Goal: Task Accomplishment & Management: Use online tool/utility

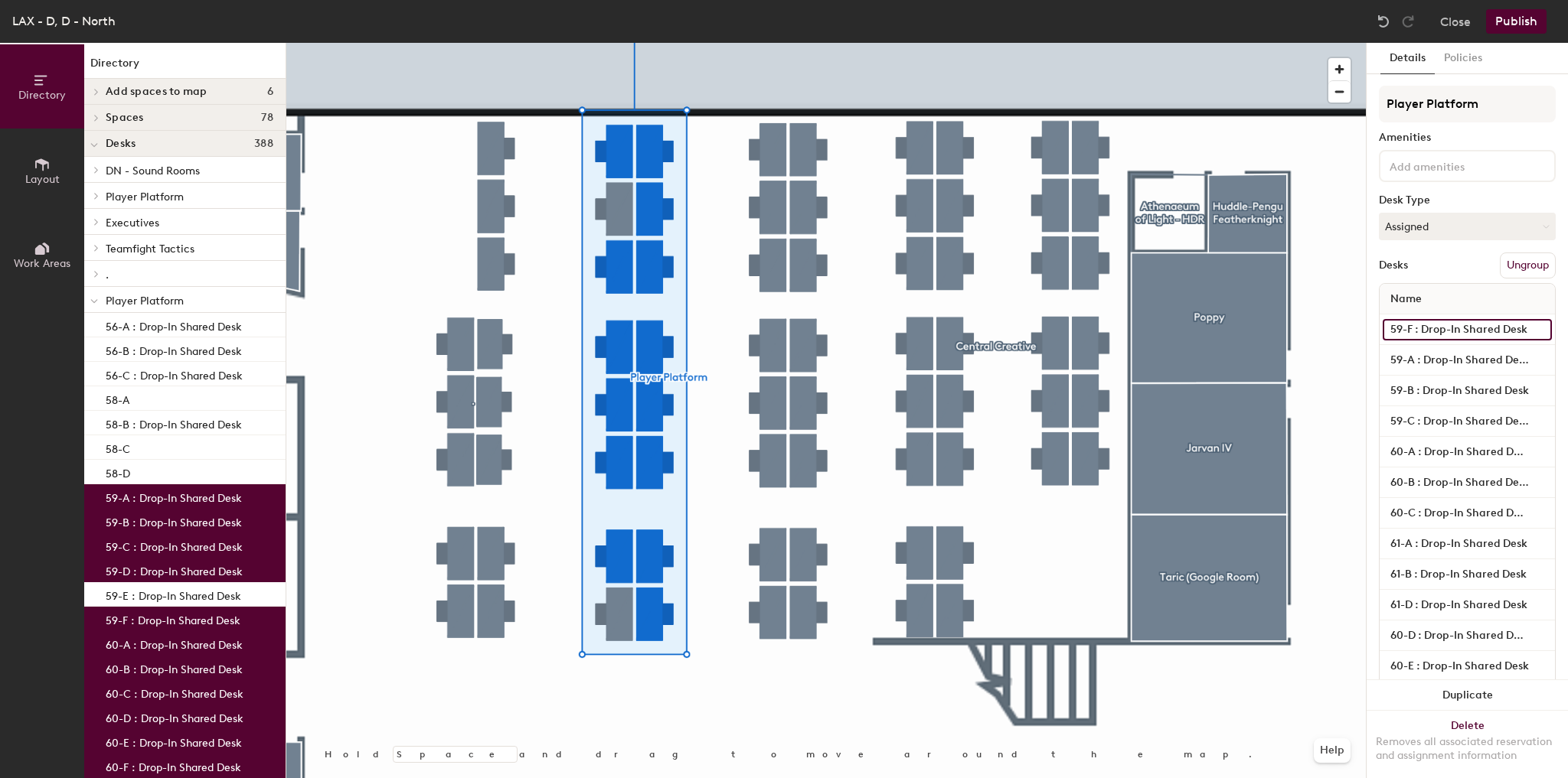
click at [1450, 333] on input "59-F : Drop-In Shared Desk" at bounding box center [1467, 329] width 169 height 21
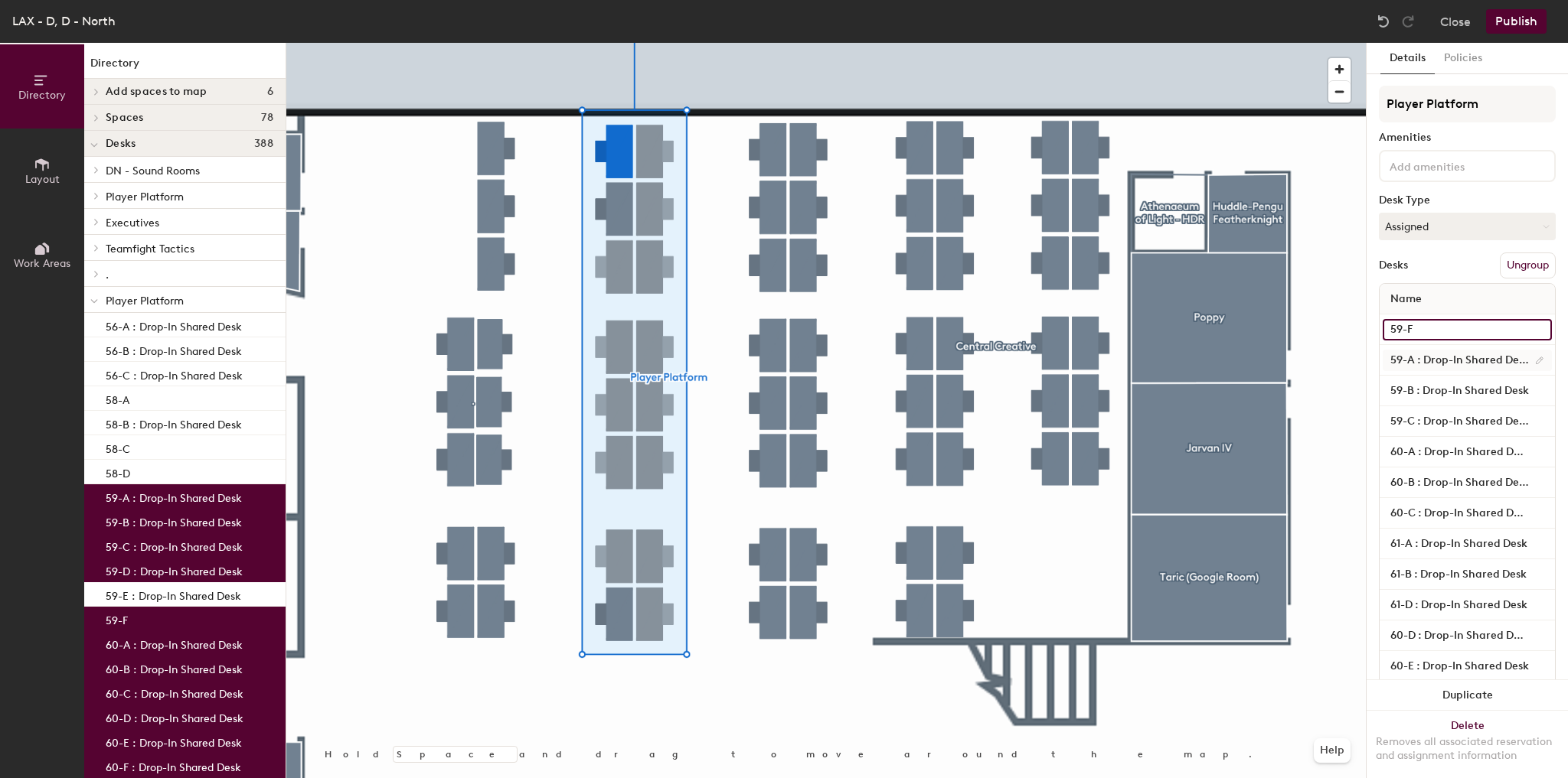
type input "59-F"
click at [1479, 361] on input "59-A : Drop-In Shared Desk" at bounding box center [1467, 360] width 169 height 21
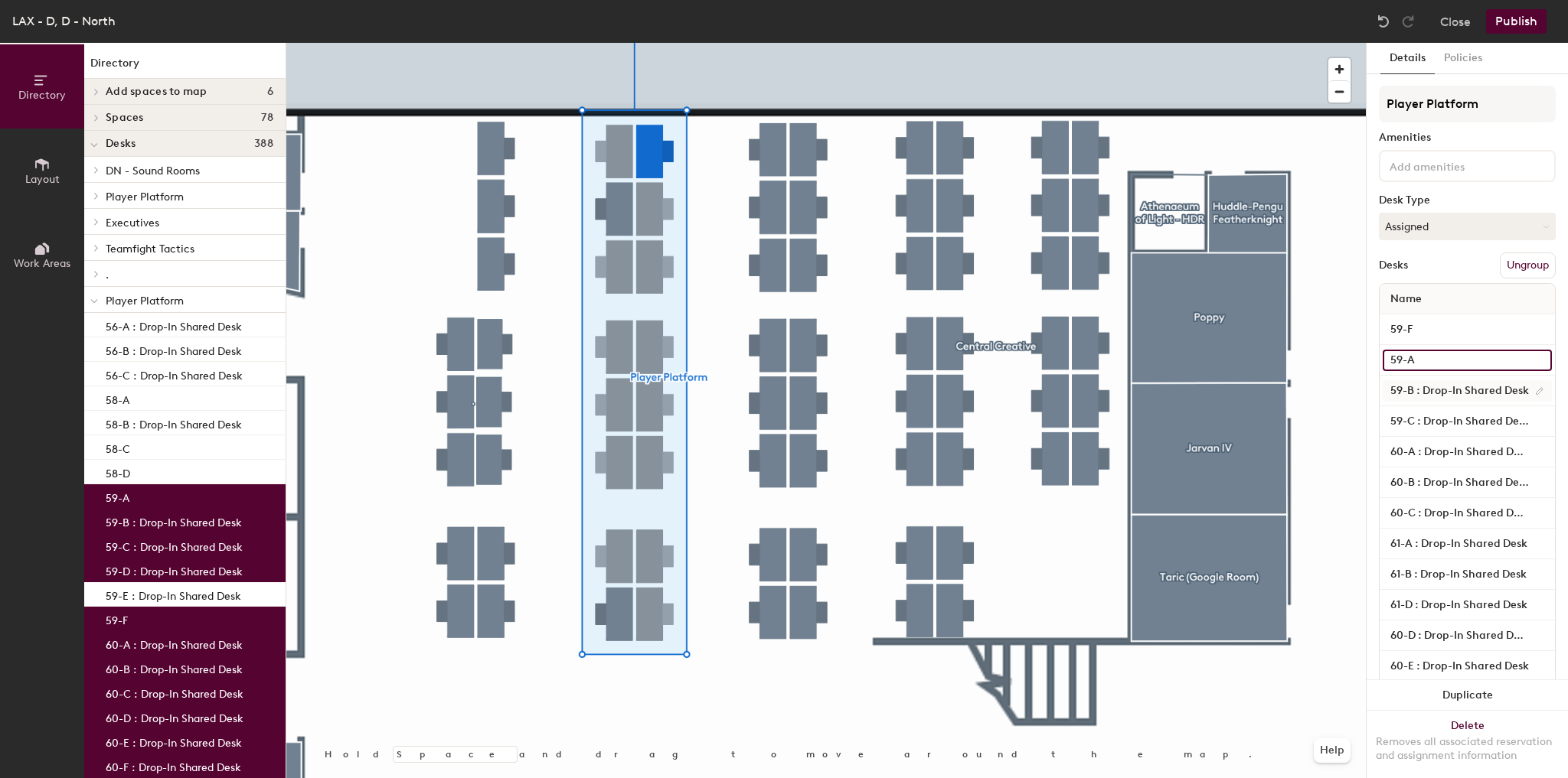
type input "59-A"
click at [1474, 382] on input "59-B : Drop-In Shared Desk" at bounding box center [1467, 390] width 169 height 21
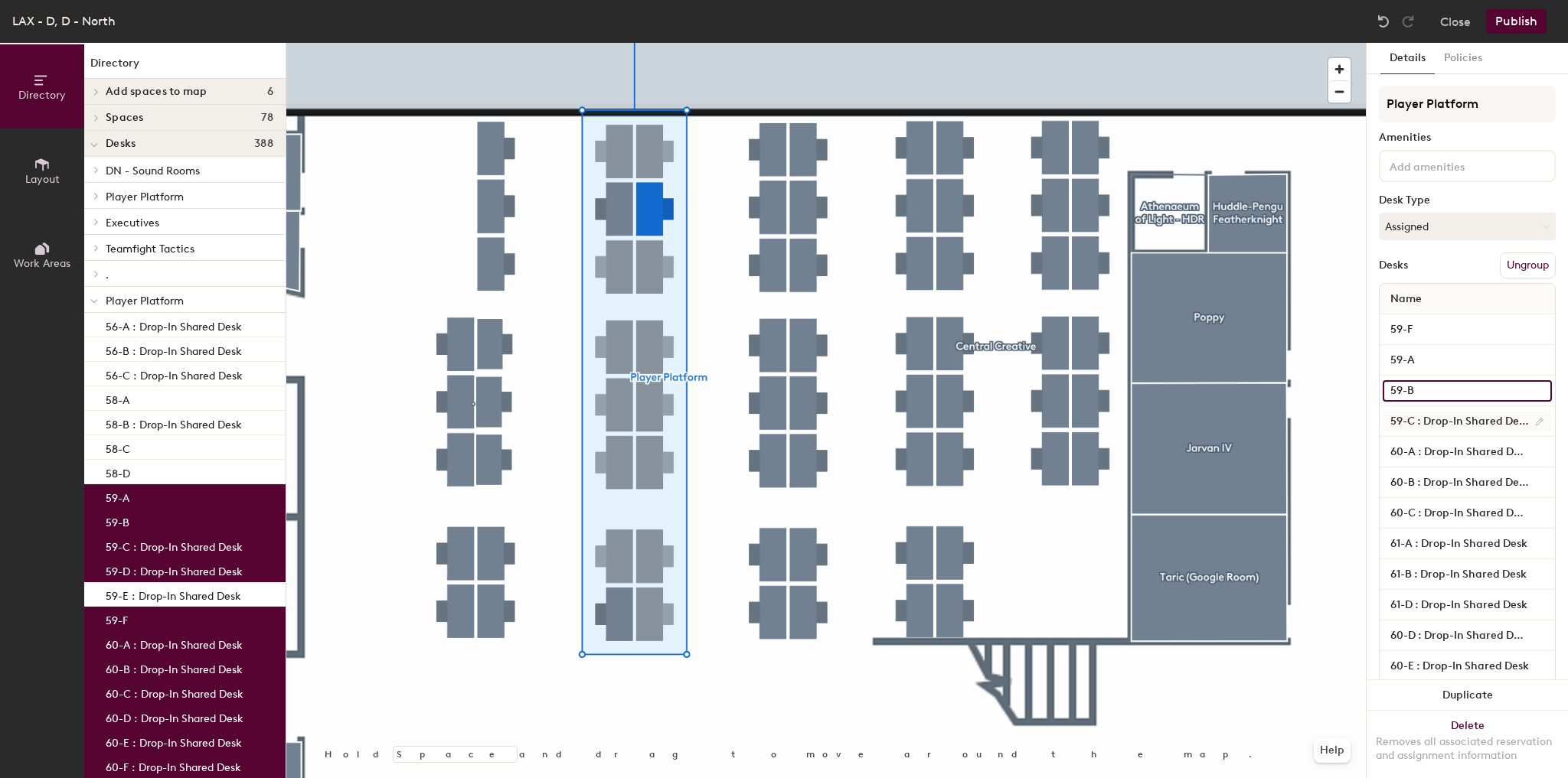
type input "59-B"
click at [1463, 416] on input "59-C : Drop-In Shared Desk" at bounding box center [1467, 421] width 169 height 21
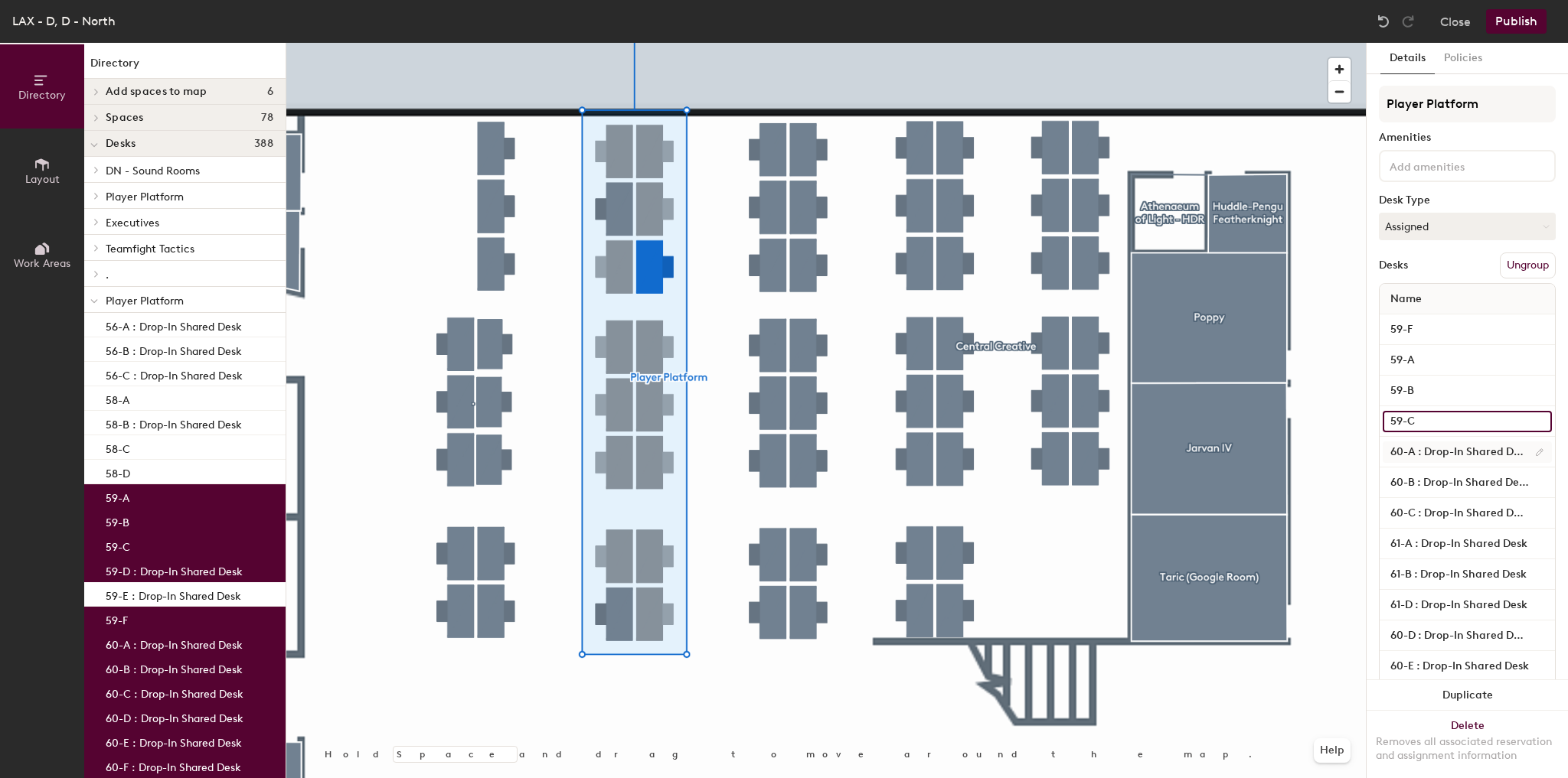
type input "59-C"
click at [1456, 443] on input "60-A : Drop-In Shared Desk" at bounding box center [1467, 452] width 169 height 21
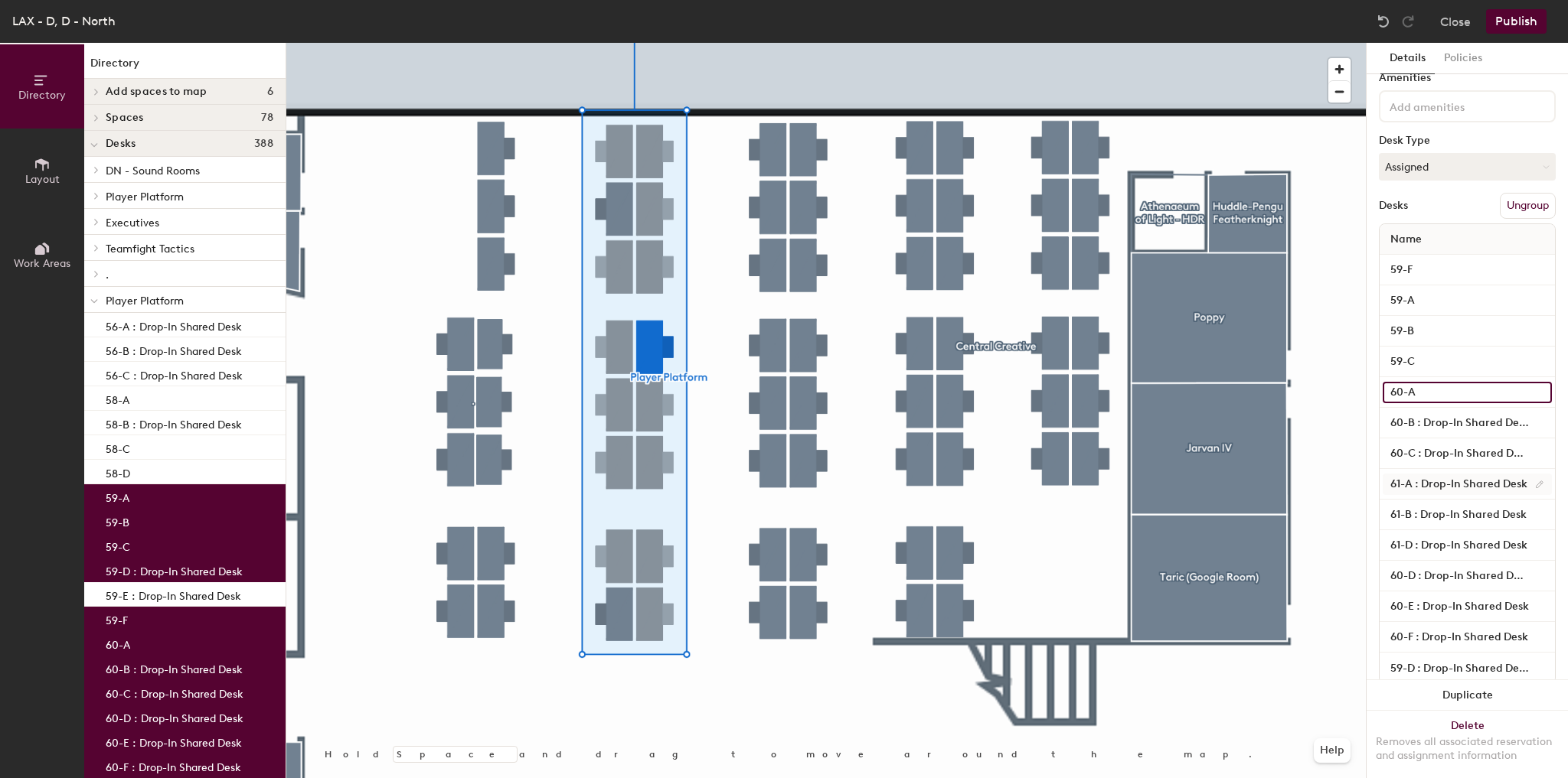
scroll to position [81, 0]
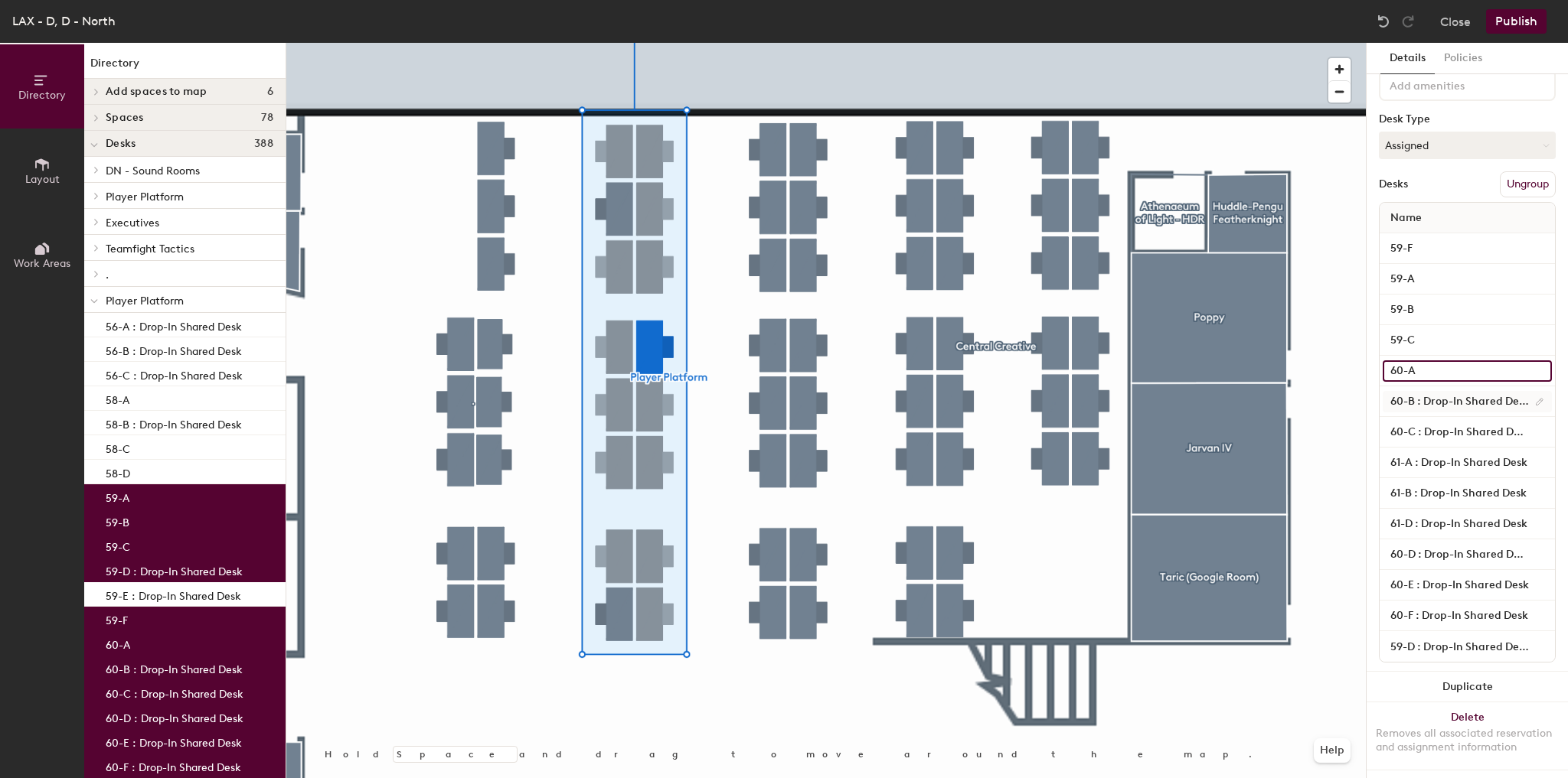
type input "60-A"
click at [1468, 397] on input "60-B : Drop-In Shared Desk" at bounding box center [1467, 401] width 169 height 21
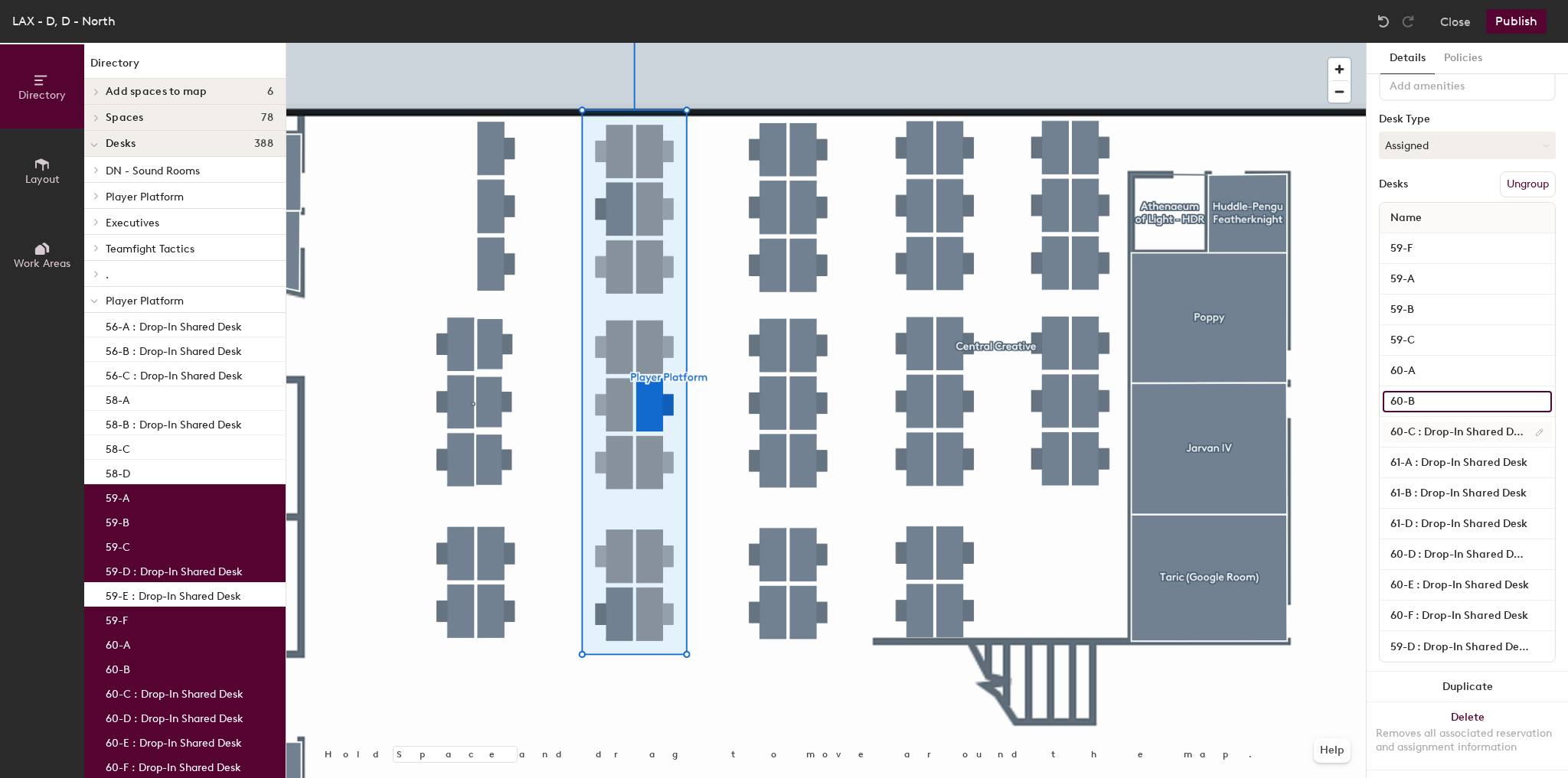
type input "60-B"
click at [1462, 425] on input "60-C : Drop-In Shared Desk" at bounding box center [1467, 431] width 169 height 21
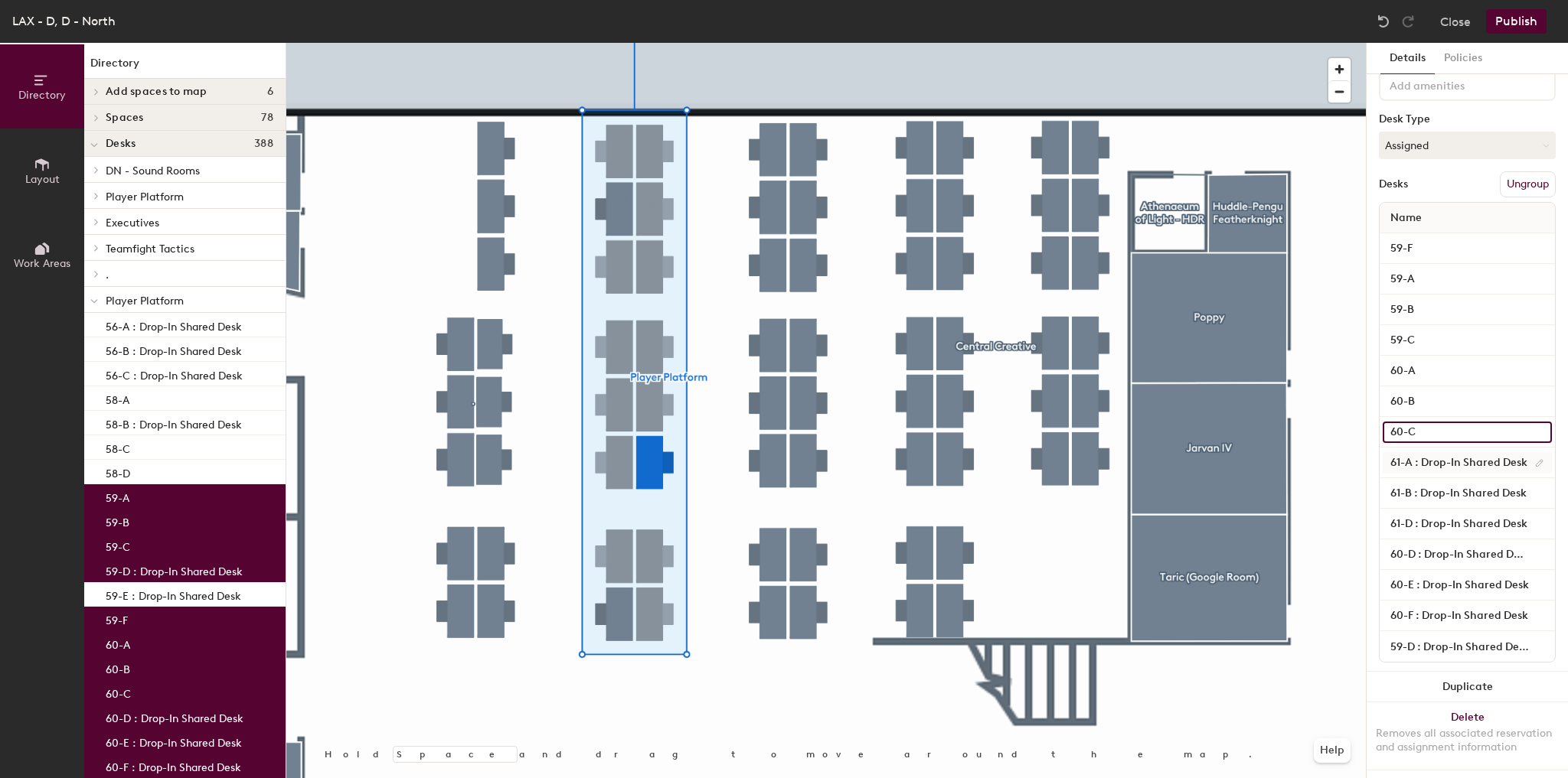
type input "60-C"
click at [1468, 456] on input "61-A : Drop-In Shared Desk" at bounding box center [1467, 462] width 169 height 21
type input "61-A"
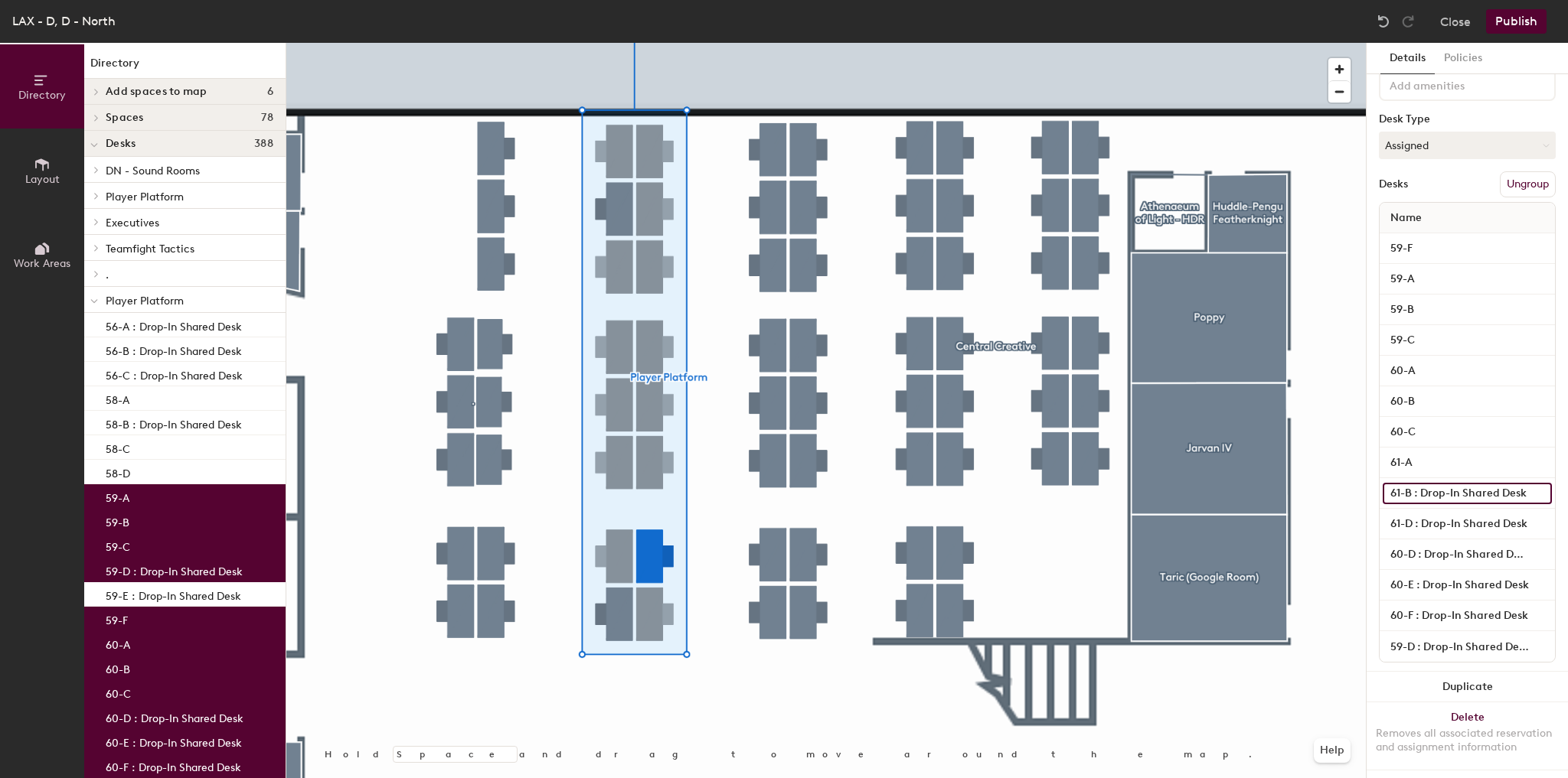
click at [1465, 493] on input "61-B : Drop-In Shared Desk" at bounding box center [1467, 493] width 169 height 21
type input "61-B"
click at [1463, 520] on input "61-D : Drop-In Shared Desk" at bounding box center [1467, 523] width 169 height 21
type input "61-D"
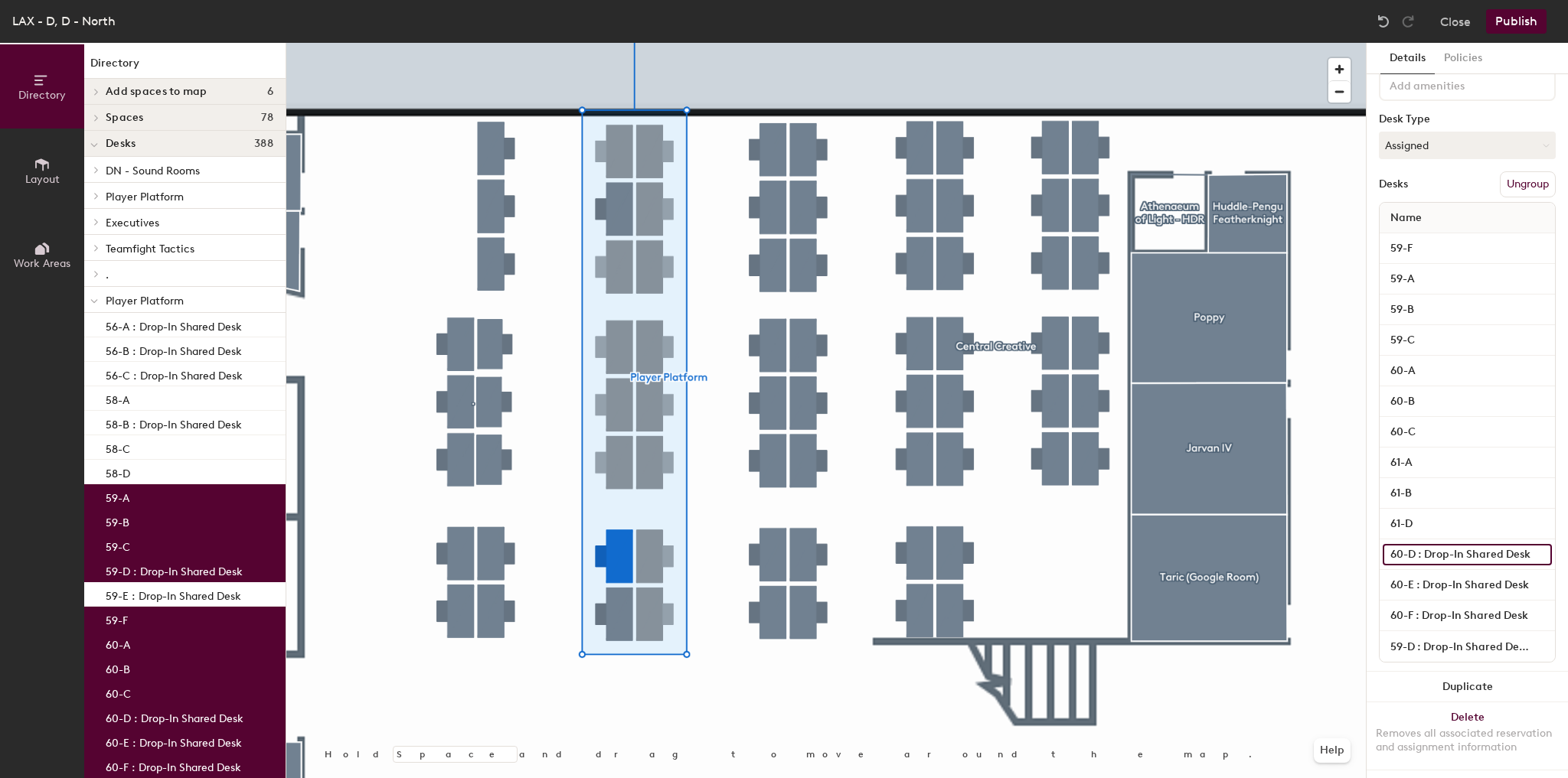
click at [1459, 544] on input "60-D : Drop-In Shared Desk" at bounding box center [1467, 554] width 169 height 21
type input "60-D"
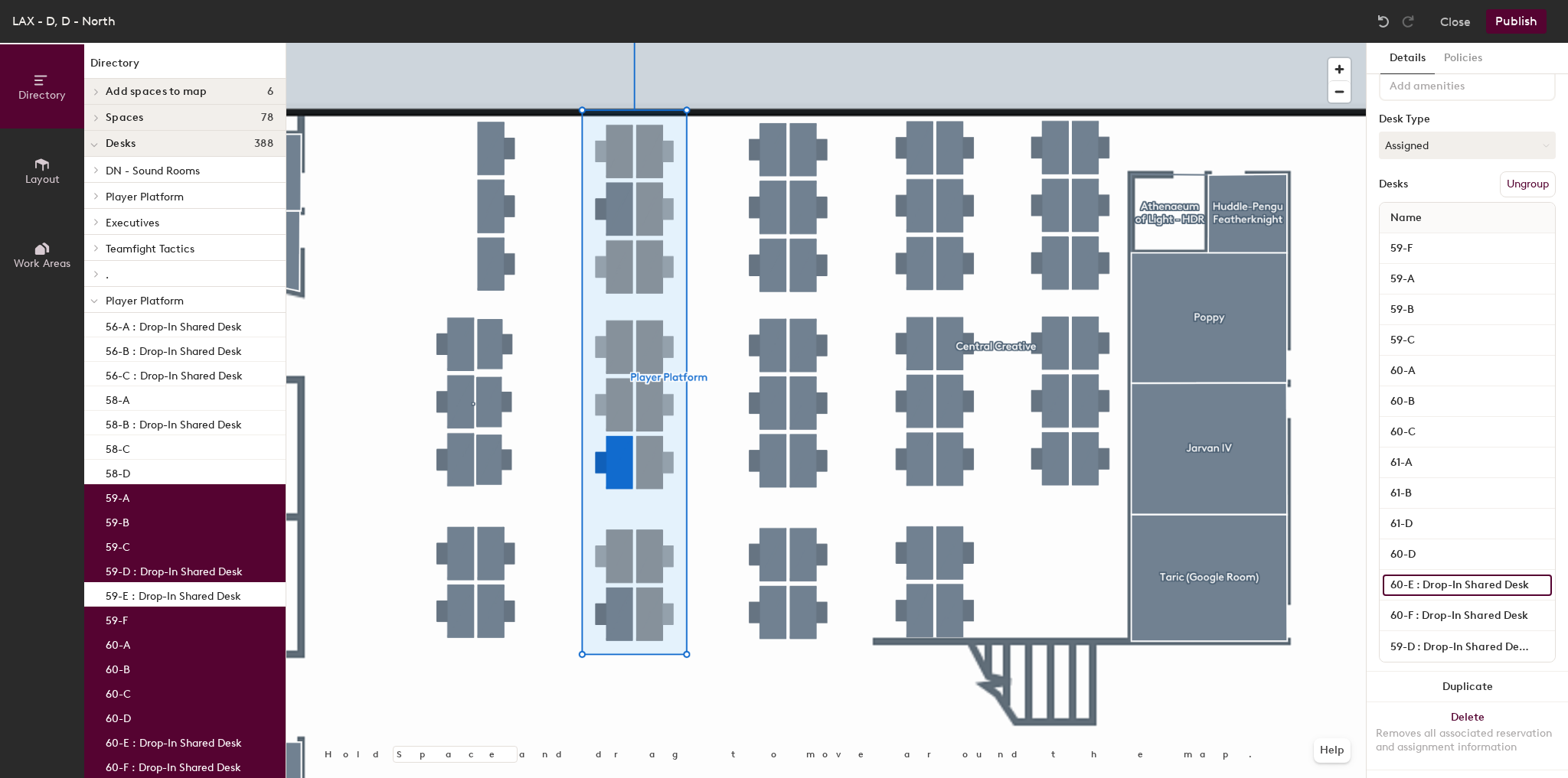
click at [1461, 584] on input "60-E : Drop-In Shared Desk" at bounding box center [1467, 585] width 169 height 21
type input "60-E"
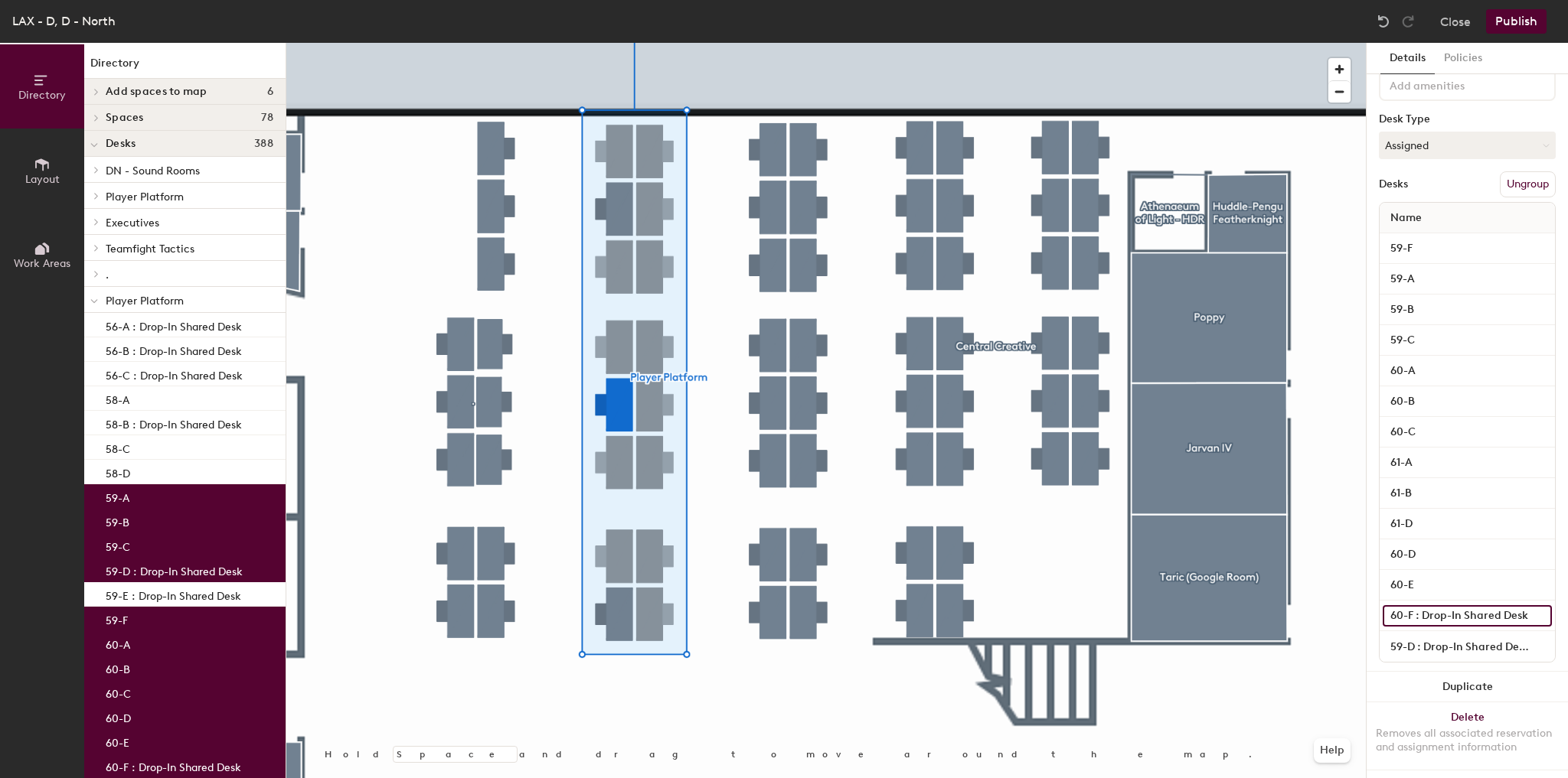
click at [1448, 613] on input "60-F : Drop-In Shared Desk" at bounding box center [1467, 615] width 169 height 21
type input "60-F"
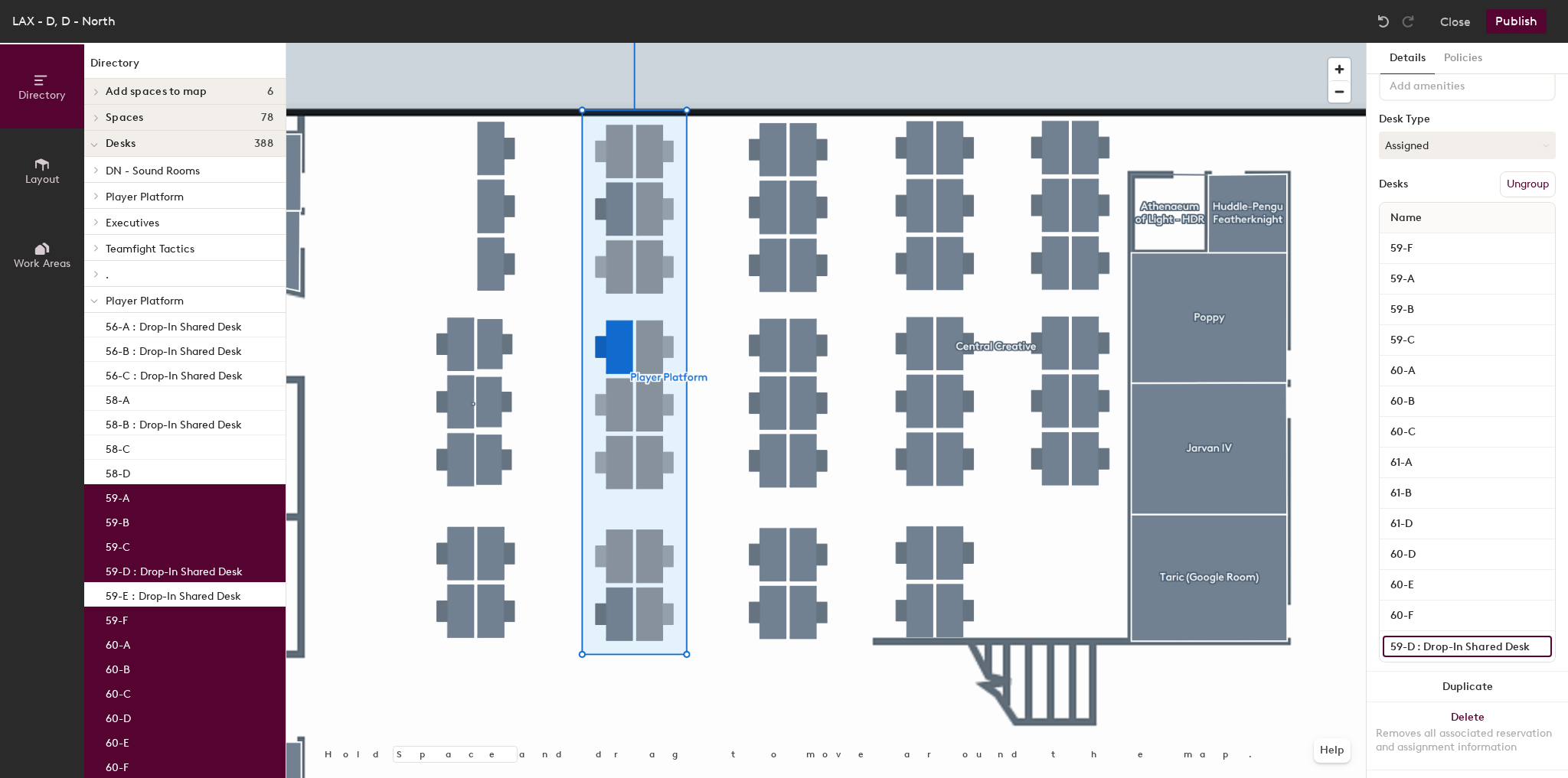
click at [1437, 640] on input "59-D : Drop-In Shared Desk" at bounding box center [1467, 646] width 169 height 21
type input "59-D"
click at [1367, 523] on div "Details Policies Player Platform Amenities Desk Type Assigned Desks Ungroup Nam…" at bounding box center [1467, 410] width 202 height 735
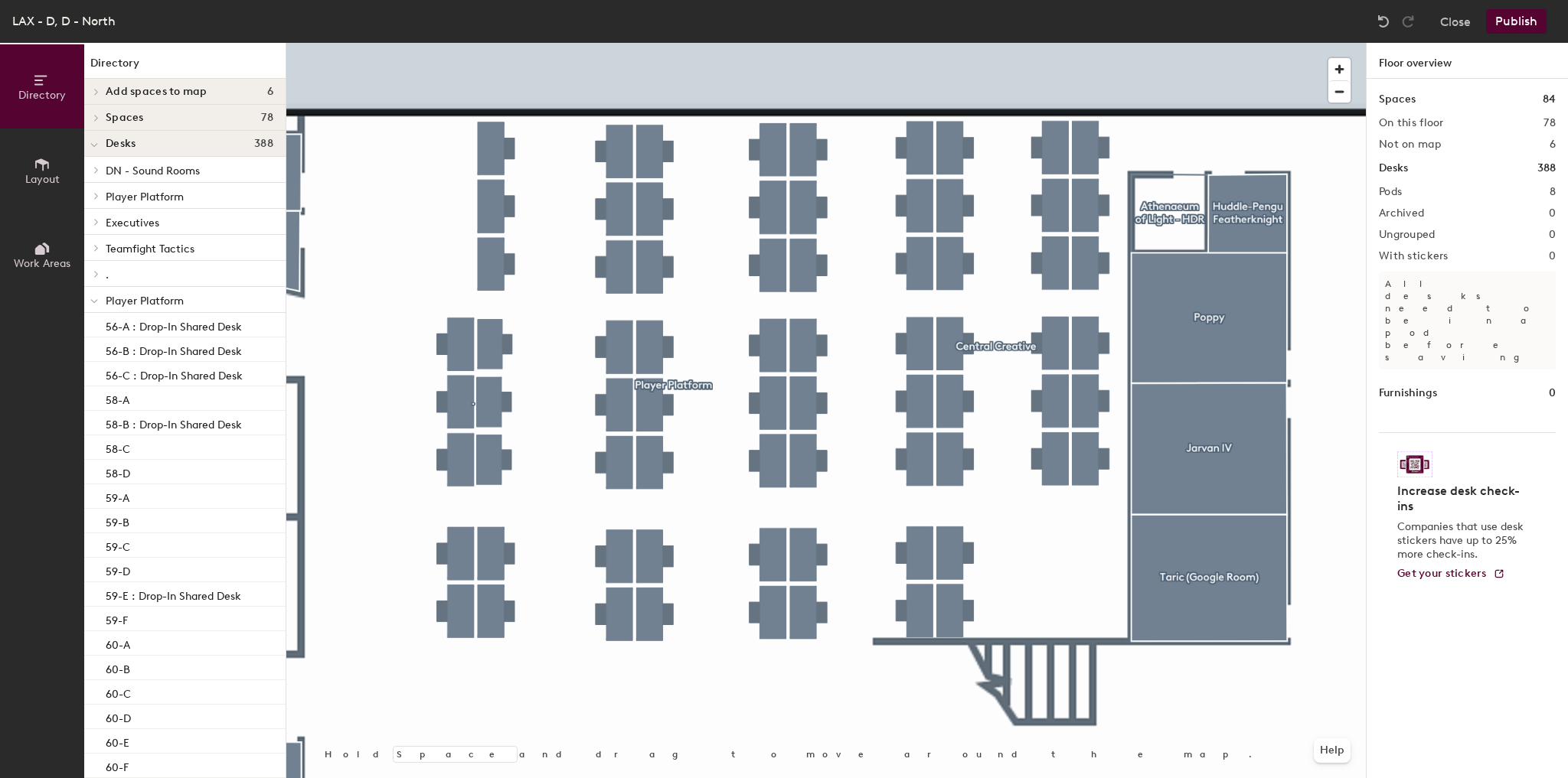
click at [1529, 21] on button "Publish" at bounding box center [1516, 21] width 60 height 25
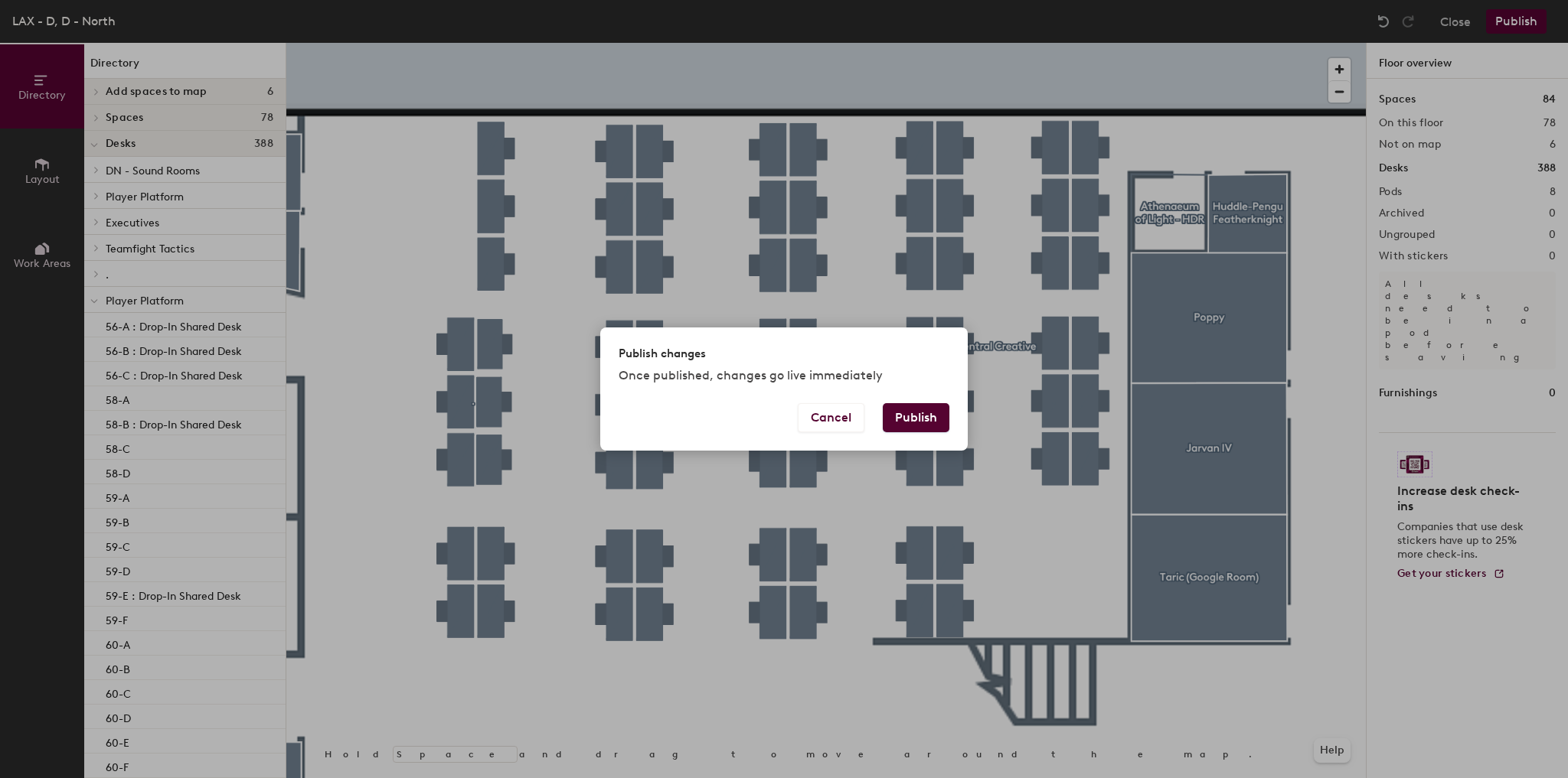
click at [922, 426] on button "Publish" at bounding box center [916, 418] width 67 height 29
